Goal: Transaction & Acquisition: Subscribe to service/newsletter

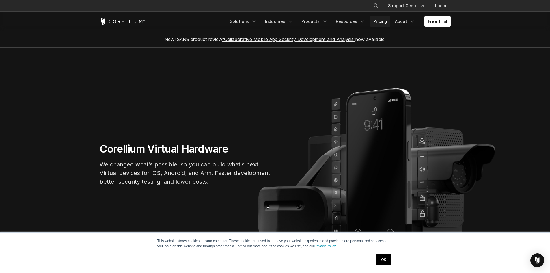
click at [383, 21] on link "Pricing" at bounding box center [380, 21] width 21 height 10
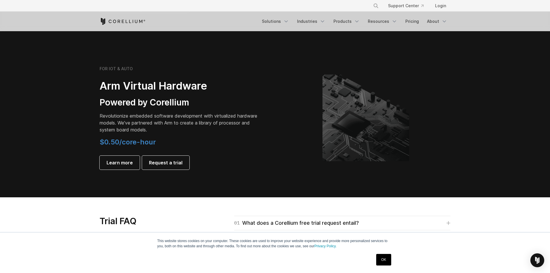
scroll to position [771, 0]
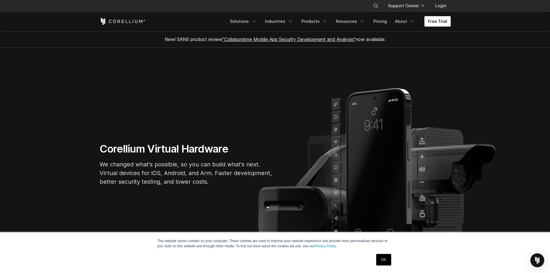
click at [449, 23] on link "Free Trial" at bounding box center [438, 21] width 26 height 10
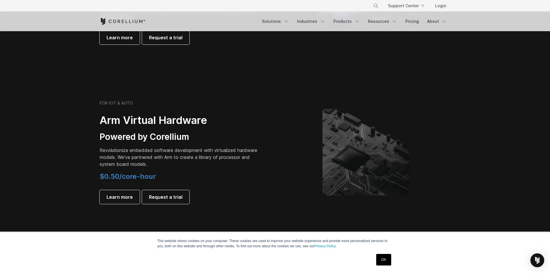
scroll to position [616, 0]
